Goal: Find specific page/section: Find specific page/section

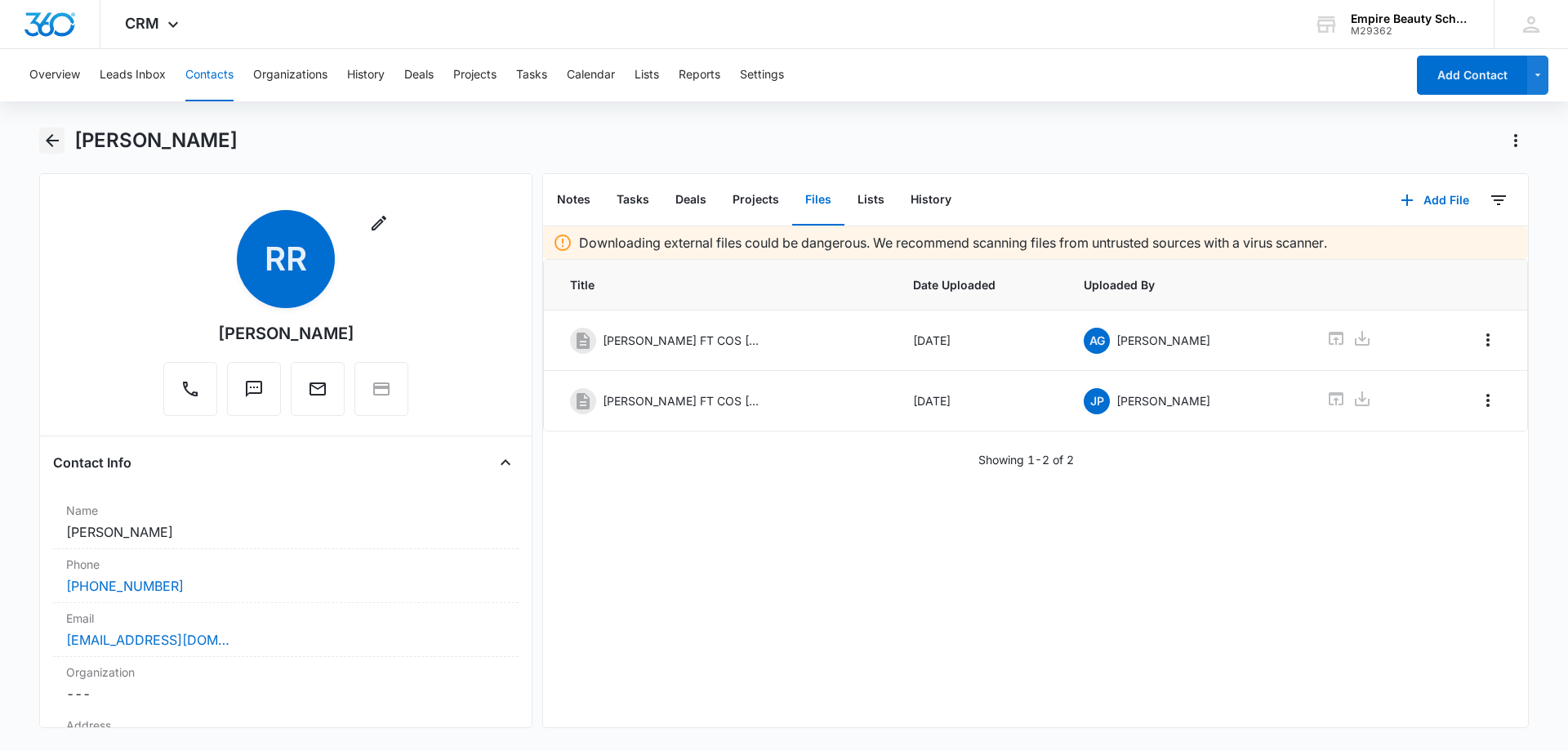
click at [58, 146] on icon "Back" at bounding box center [52, 140] width 19 height 19
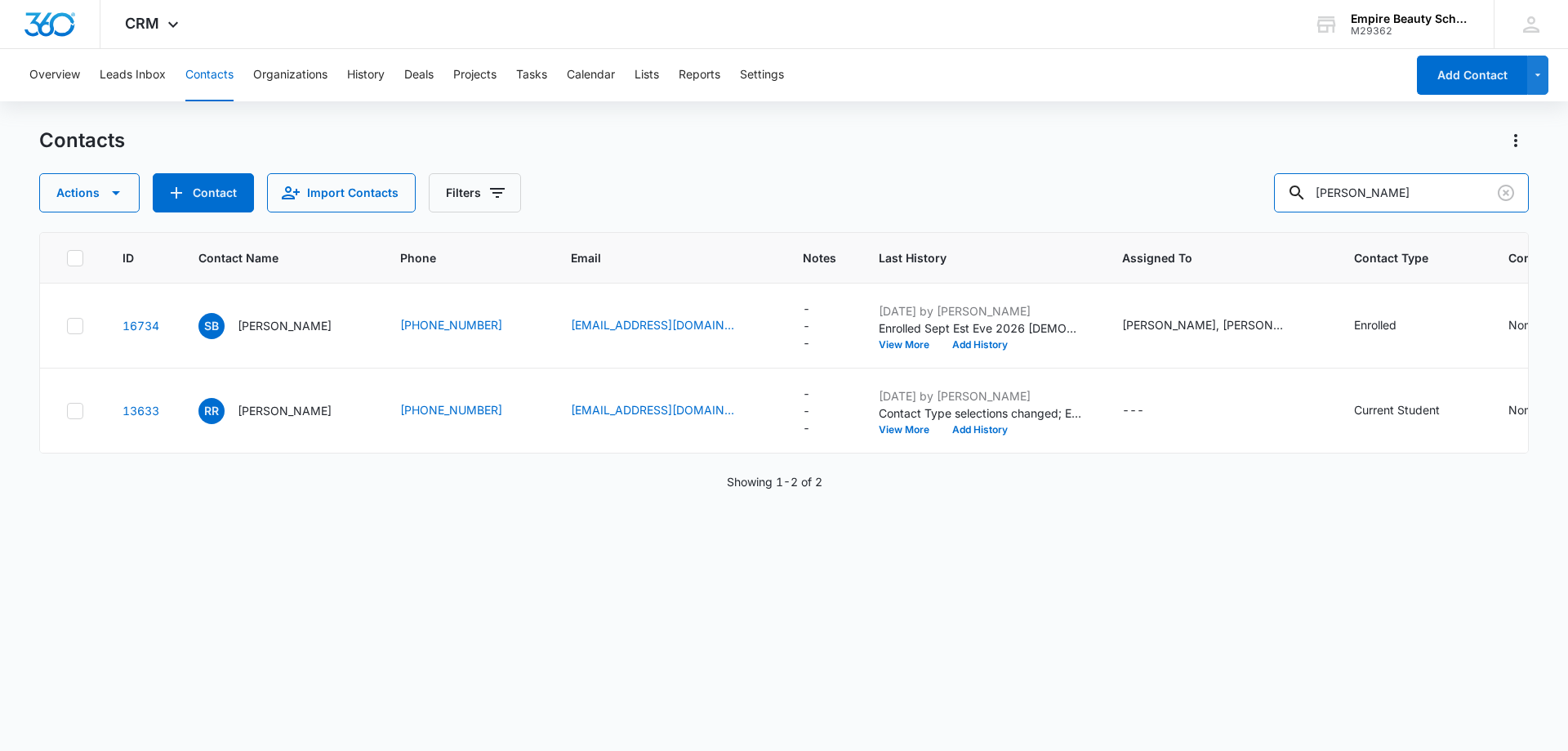
drag, startPoint x: 1363, startPoint y: 191, endPoint x: 1200, endPoint y: 187, distance: 163.0
click at [1253, 188] on div "Actions Contact Import Contacts Filters rylee rad" at bounding box center [784, 192] width 1490 height 39
type input "swisl"
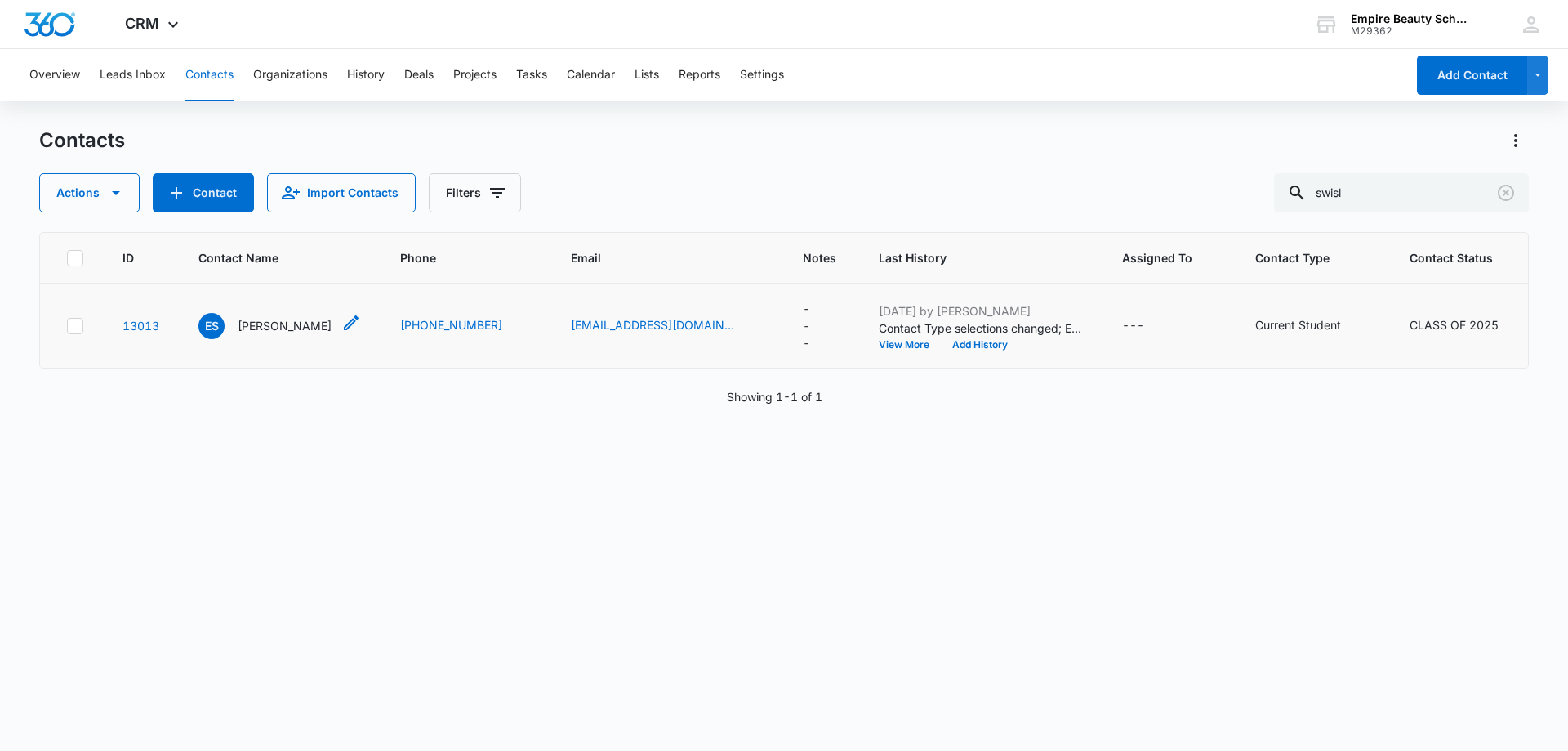
click at [297, 327] on p "[PERSON_NAME]" at bounding box center [285, 325] width 94 height 17
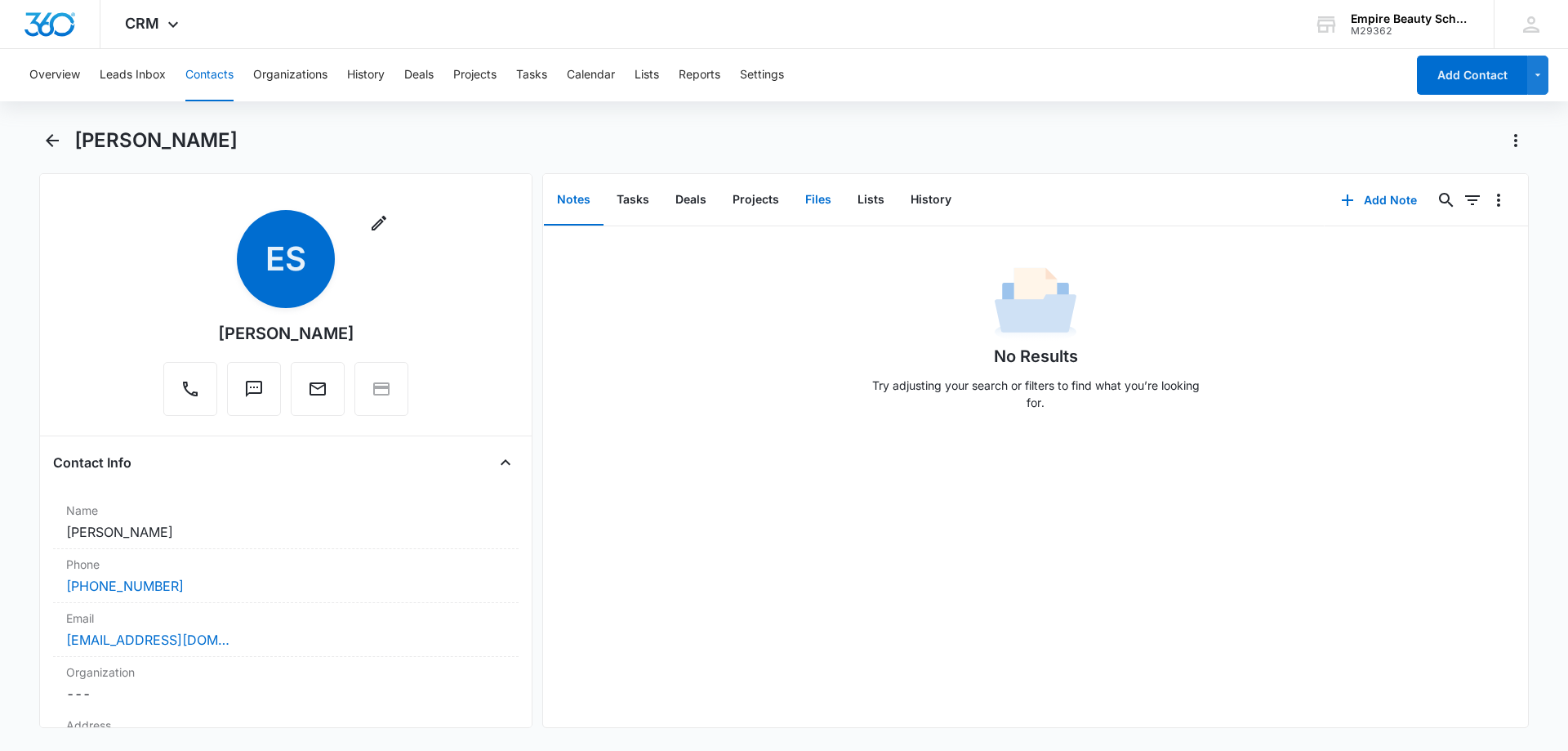
click at [814, 202] on button "Files" at bounding box center [818, 200] width 52 height 50
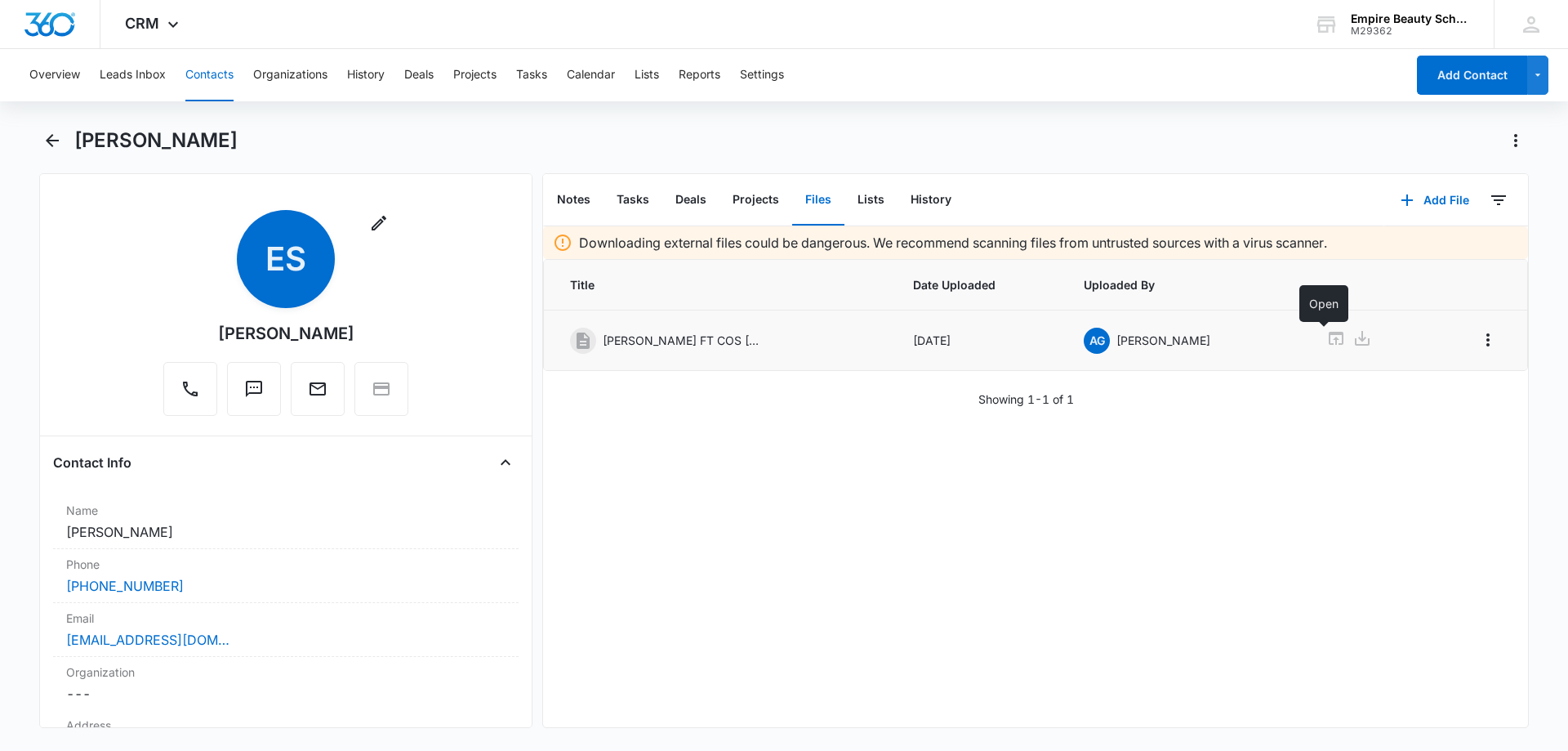
click at [1328, 338] on icon at bounding box center [1336, 338] width 19 height 19
click at [60, 139] on icon "Back" at bounding box center [52, 140] width 19 height 19
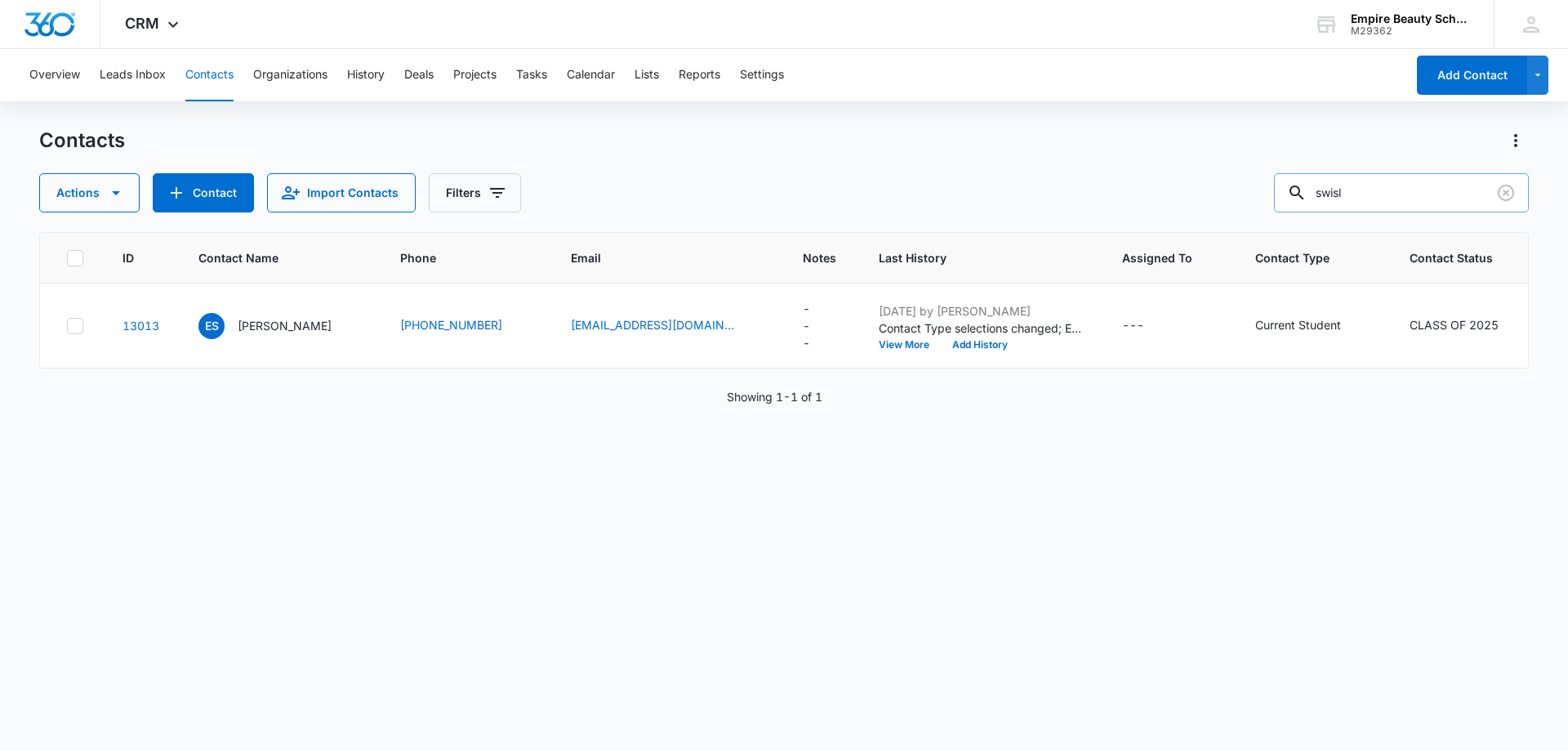
click at [1394, 194] on input "swisl" at bounding box center [1401, 192] width 254 height 39
type input "oedrick"
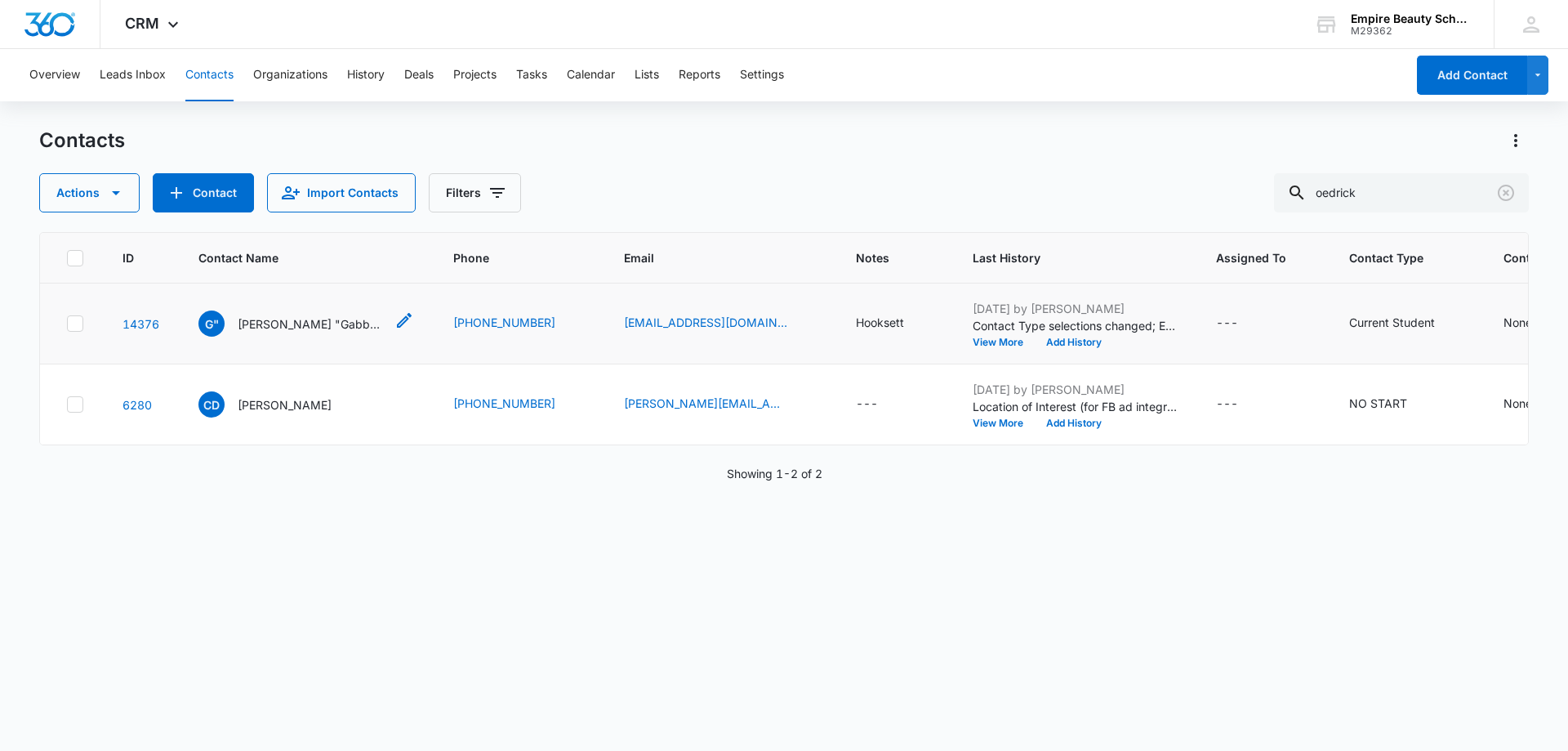
click at [302, 333] on p "[PERSON_NAME] "Gabby" [PERSON_NAME]" at bounding box center [311, 323] width 147 height 17
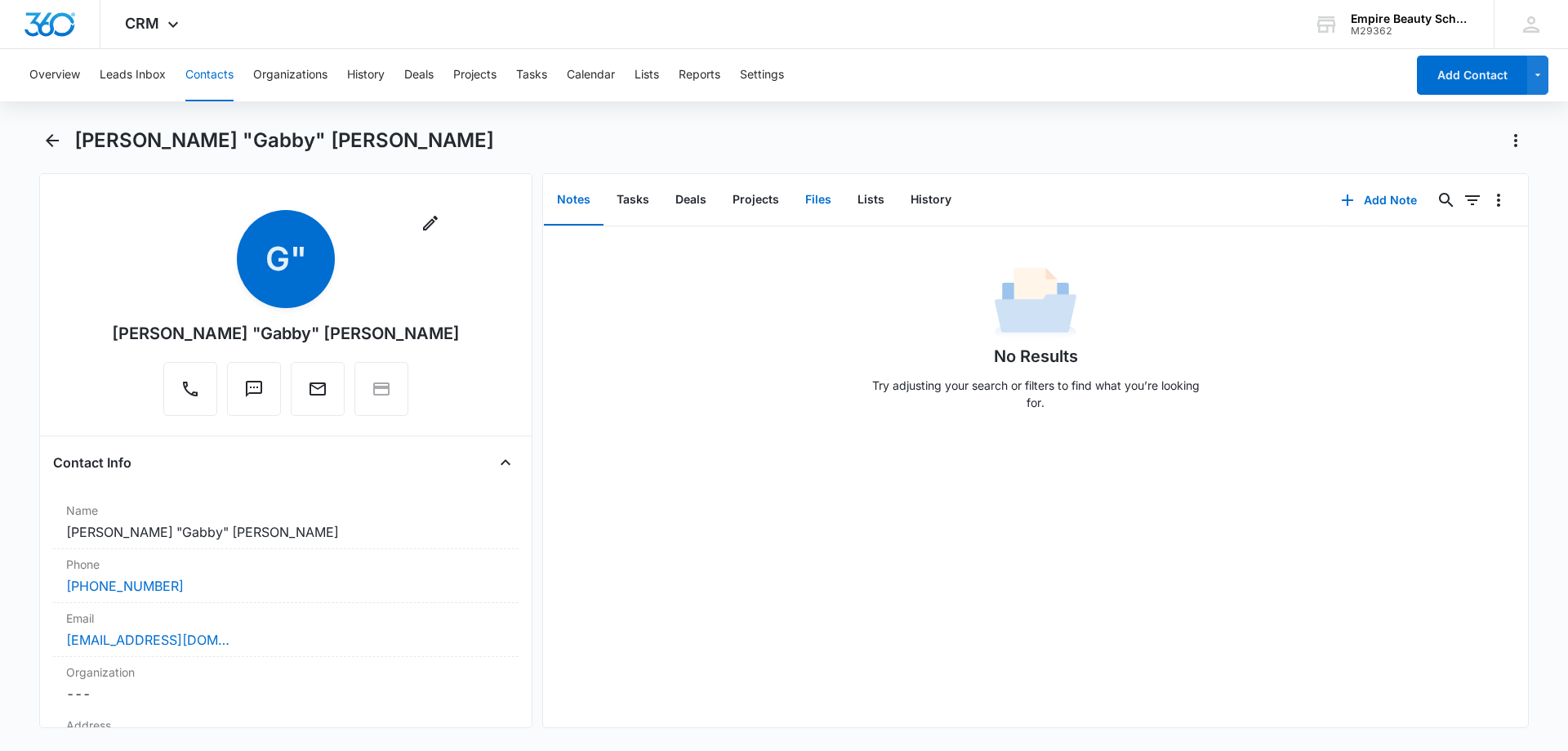
click at [805, 207] on button "Files" at bounding box center [818, 200] width 52 height 50
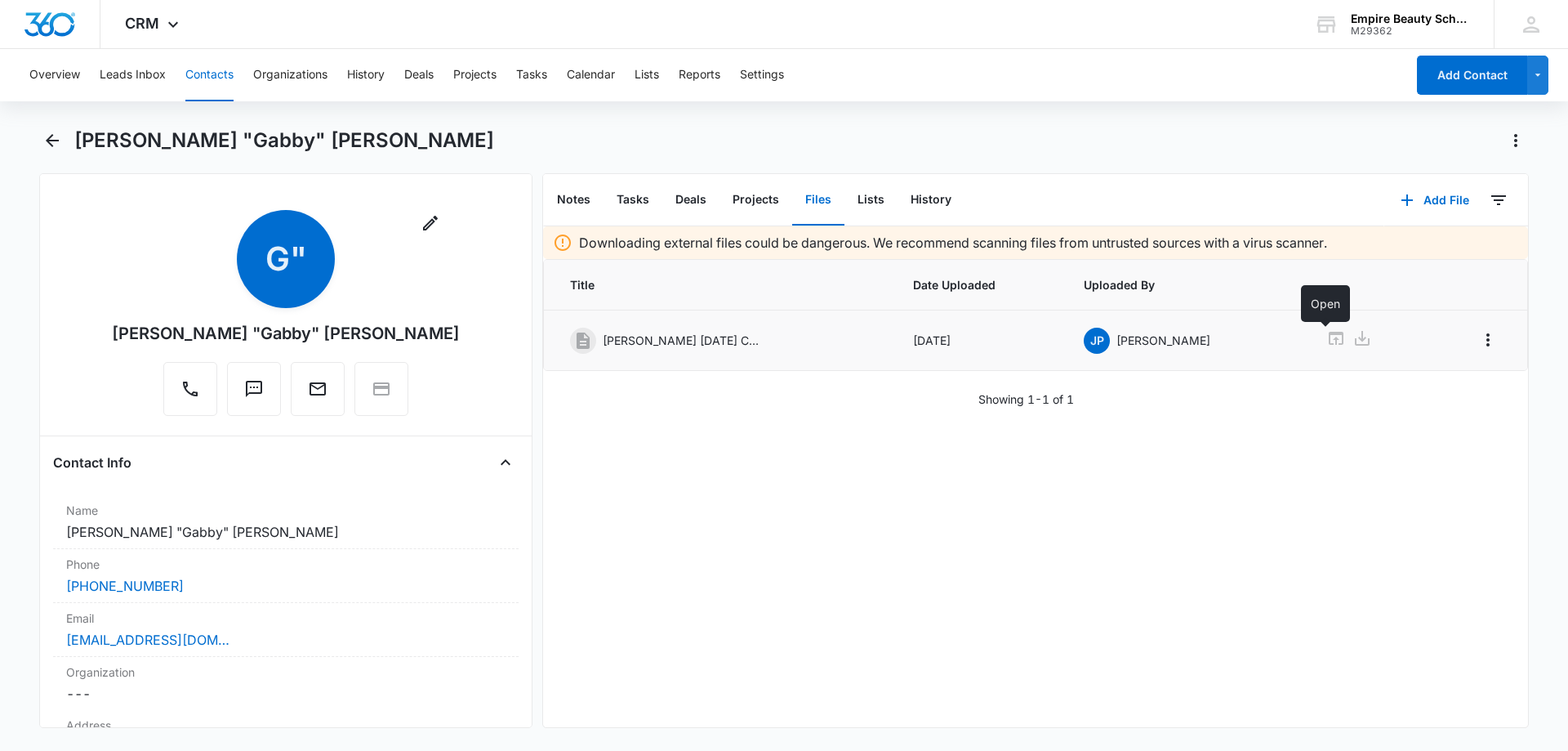
click at [1329, 331] on icon at bounding box center [1336, 338] width 19 height 19
